Goal: Task Accomplishment & Management: Complete application form

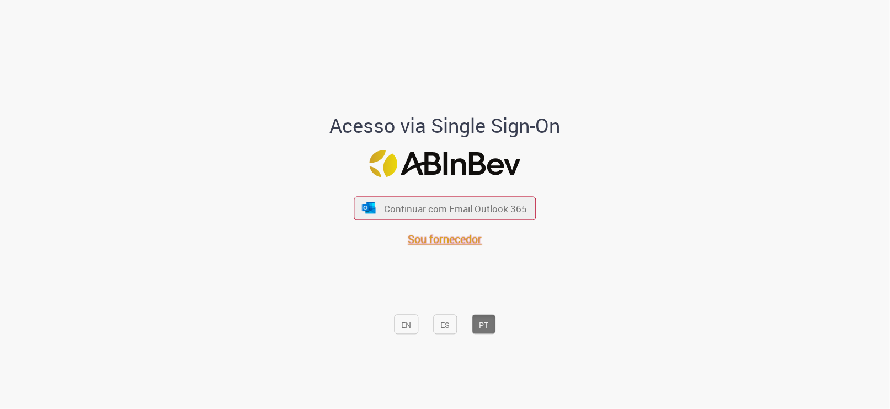
click at [420, 241] on font "Sou fornecedor" at bounding box center [445, 239] width 74 height 15
click at [477, 243] on div "Sou fornecedor" at bounding box center [445, 239] width 182 height 15
click at [463, 239] on font "Sou fornecedor" at bounding box center [445, 239] width 74 height 15
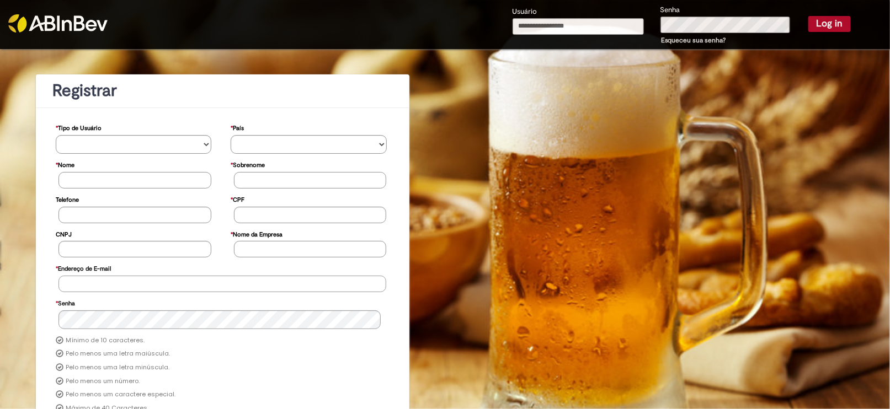
type input "**********"
drag, startPoint x: 815, startPoint y: 23, endPoint x: 680, endPoint y: 46, distance: 137.7
click at [815, 24] on button "Log in" at bounding box center [829, 23] width 42 height 15
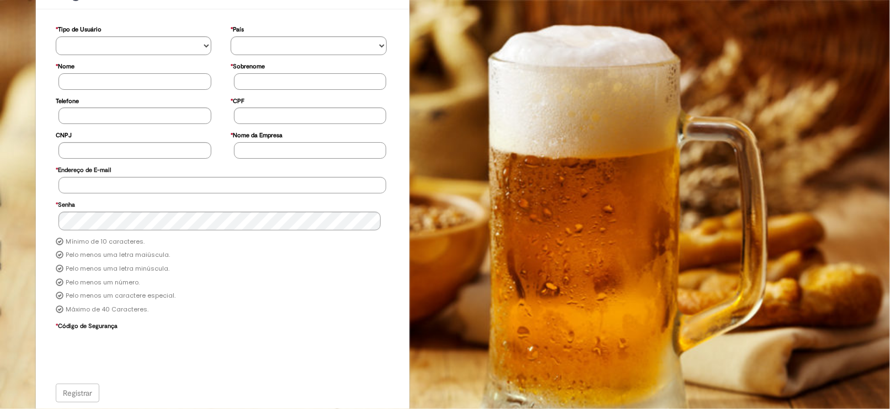
scroll to position [89, 0]
